Goal: Transaction & Acquisition: Purchase product/service

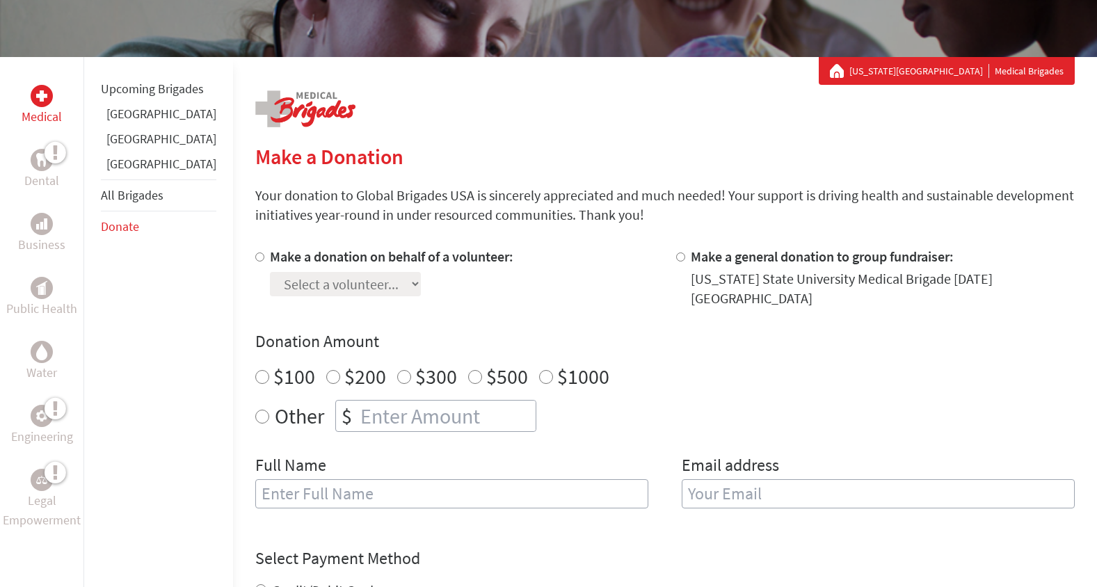
scroll to position [201, 0]
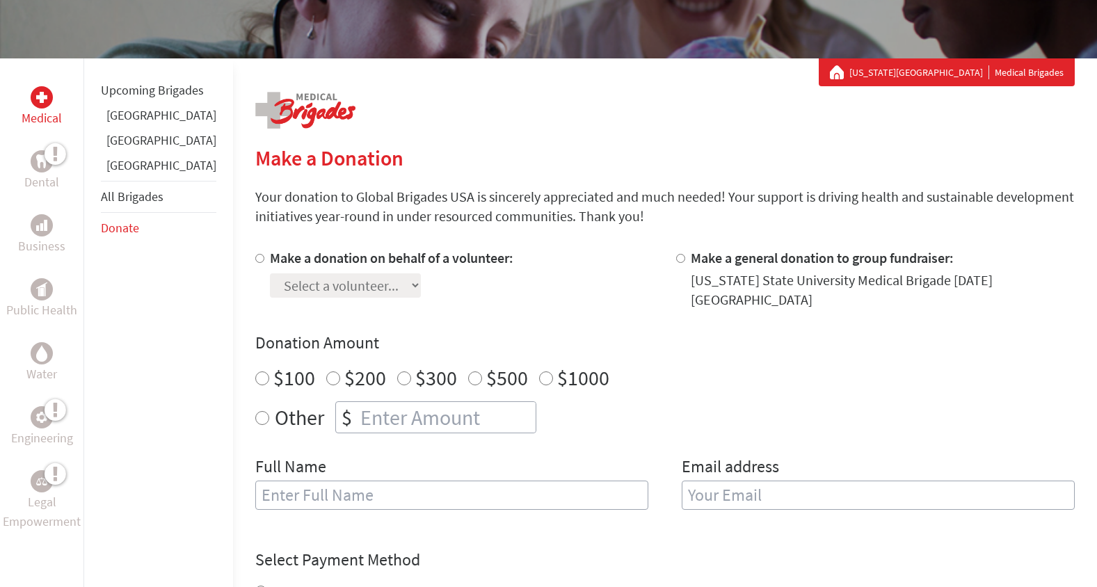
click at [392, 254] on label "Make a donation on behalf of a volunteer:" at bounding box center [392, 257] width 244 height 17
click at [264, 254] on input "Make a donation on behalf of a volunteer:" at bounding box center [259, 258] width 9 height 9
radio input "true"
click at [395, 291] on select "Select a volunteer... Cade Truemner Christeena Boddakayala Emily Saksewski Emma…" at bounding box center [345, 285] width 151 height 24
select select "93CDA1E5-9C17-11F0-9E6E-42010A400005"
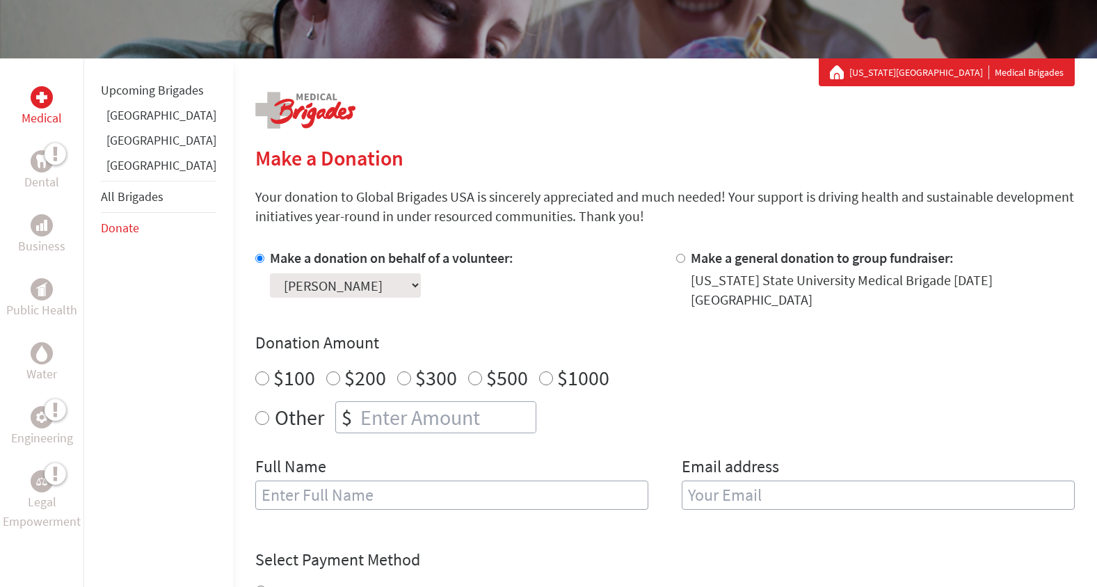
click at [270, 273] on select "Select a volunteer... Cade Truemner Christeena Boddakayala Emily Saksewski Emma…" at bounding box center [345, 285] width 151 height 24
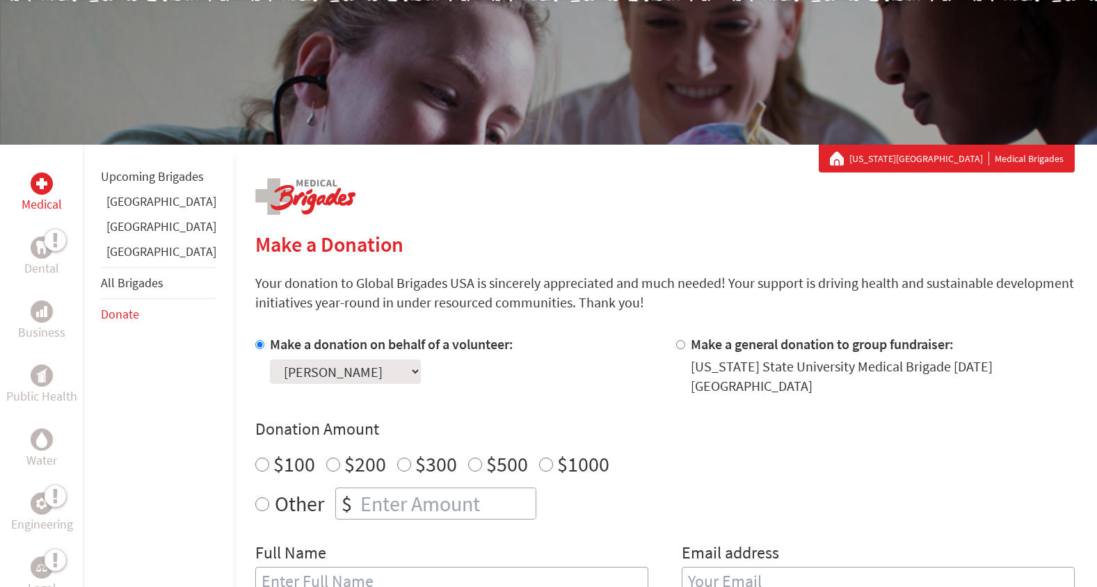
scroll to position [0, 0]
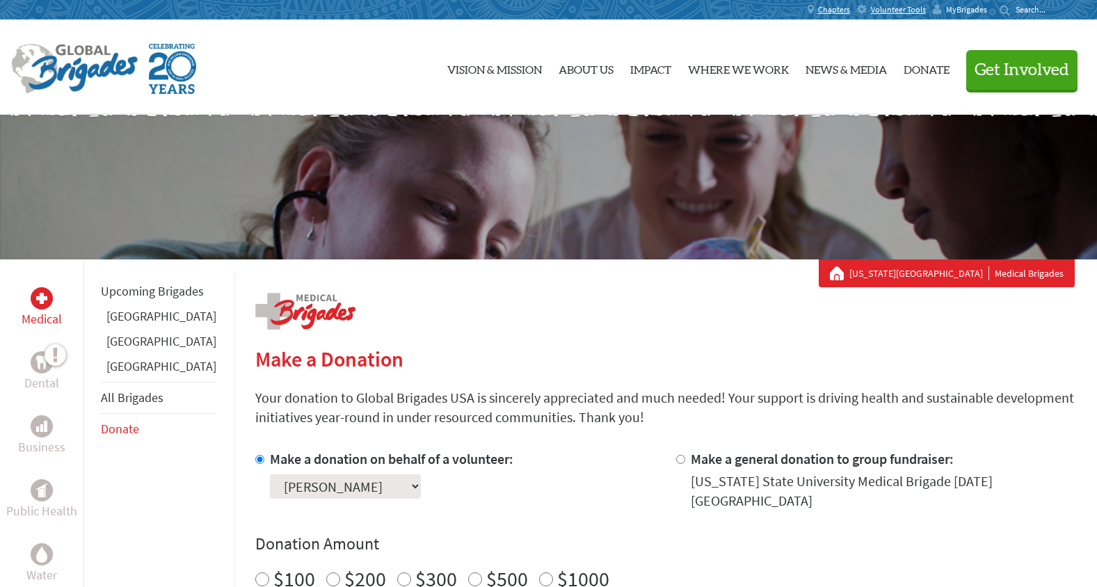
click at [947, 10] on span "MyBrigades" at bounding box center [966, 9] width 41 height 11
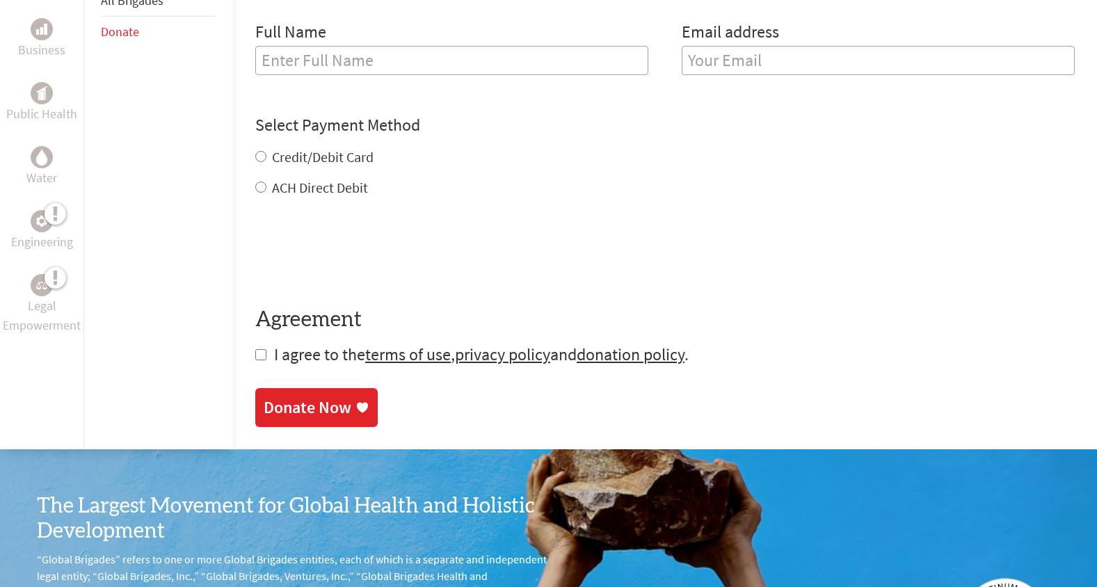
scroll to position [637, 0]
